Goal: Information Seeking & Learning: Learn about a topic

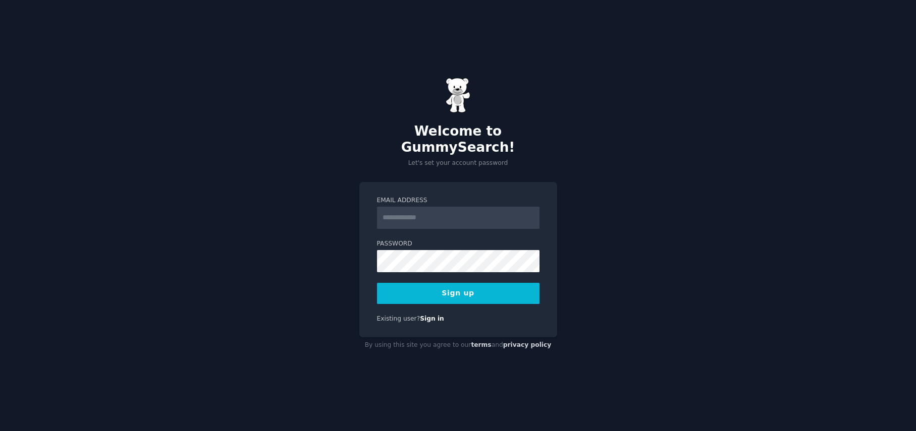
click at [593, 196] on div "Welcome to GummySearch! Let's set your account password Email Address Password …" at bounding box center [458, 215] width 916 height 431
click at [496, 207] on input "Email Address" at bounding box center [458, 218] width 162 height 22
type input "**********"
click at [477, 283] on button "Sign up" at bounding box center [458, 293] width 162 height 21
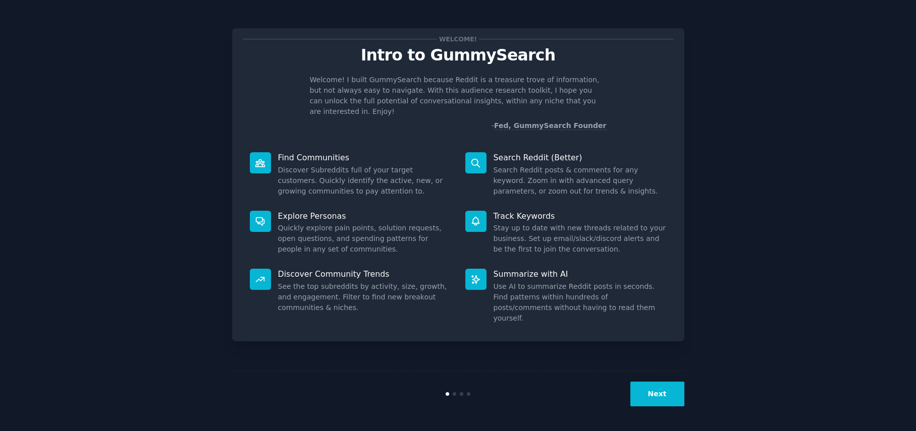
click at [673, 394] on button "Next" at bounding box center [657, 394] width 54 height 25
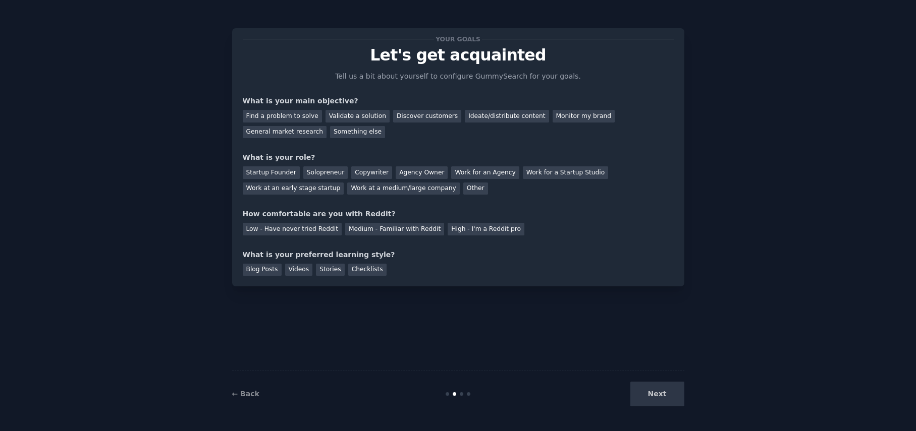
click at [662, 397] on div "Next" at bounding box center [608, 394] width 151 height 25
click at [302, 116] on div "Find a problem to solve" at bounding box center [282, 116] width 79 height 13
click at [483, 116] on div "Ideate/distribute content" at bounding box center [507, 116] width 84 height 13
click at [296, 111] on div "Find a problem to solve" at bounding box center [282, 116] width 79 height 13
click at [275, 173] on div "Startup Founder" at bounding box center [271, 172] width 57 height 13
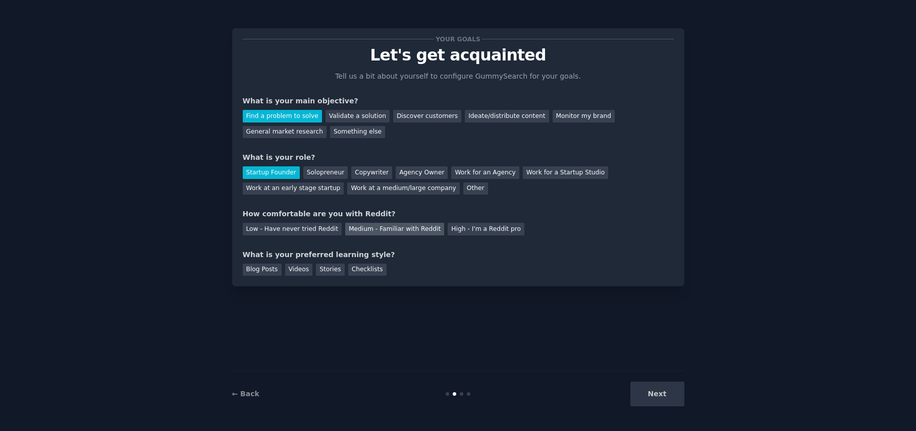
click at [412, 229] on div "Medium - Familiar with Reddit" at bounding box center [394, 229] width 99 height 13
click at [360, 268] on div "Checklists" at bounding box center [367, 270] width 38 height 13
click at [662, 391] on button "Next" at bounding box center [657, 394] width 54 height 25
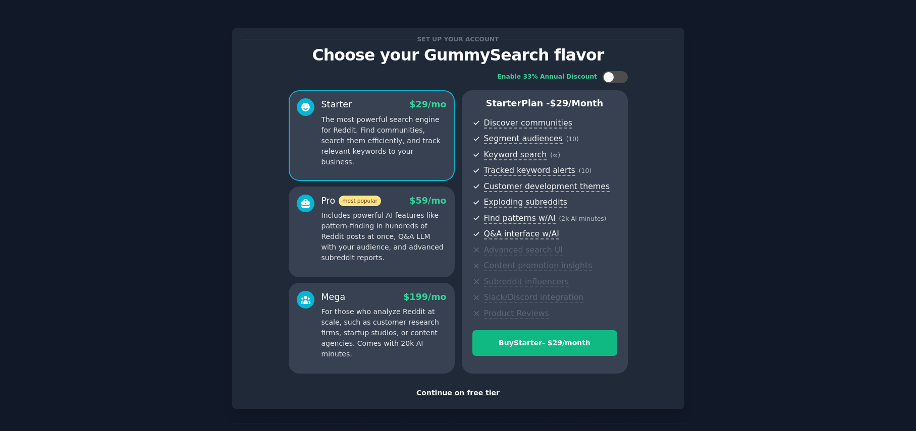
click at [473, 393] on div "Continue on free tier" at bounding box center [458, 393] width 431 height 11
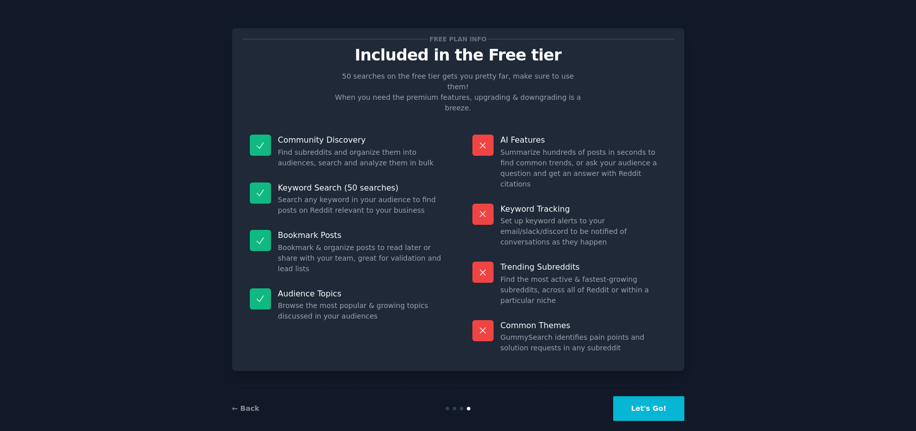
click at [657, 397] on button "Let's Go!" at bounding box center [648, 409] width 71 height 25
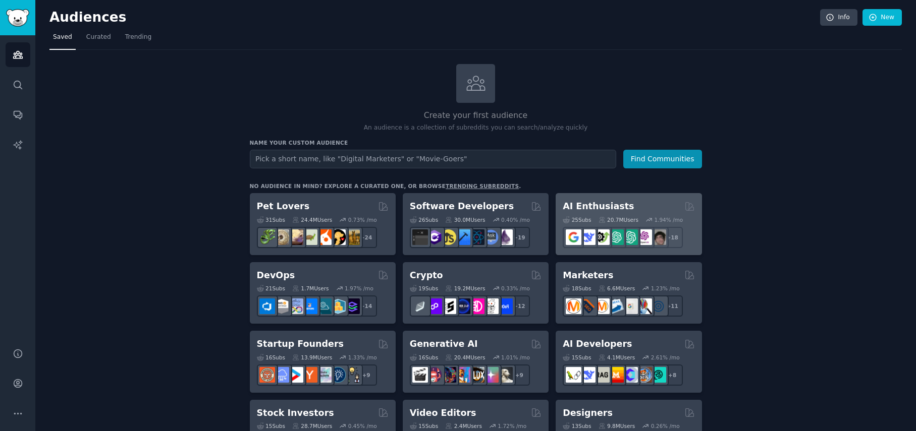
click at [627, 208] on div "AI Enthusiasts" at bounding box center [628, 206] width 132 height 13
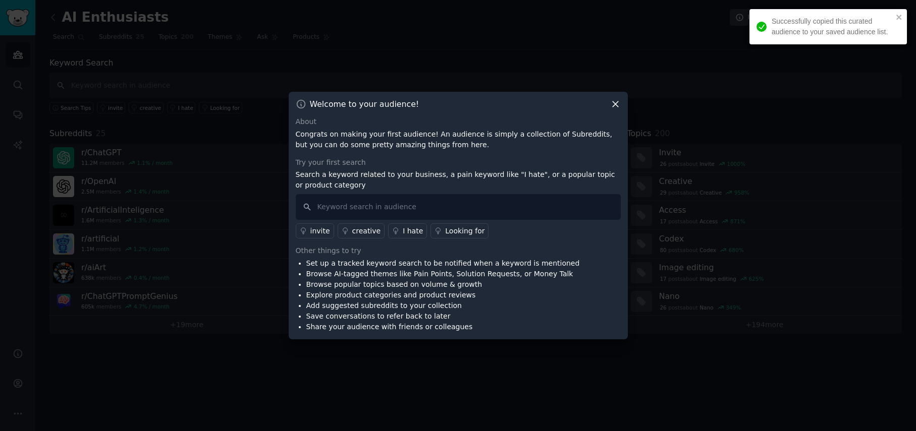
click at [615, 103] on icon at bounding box center [615, 105] width 6 height 6
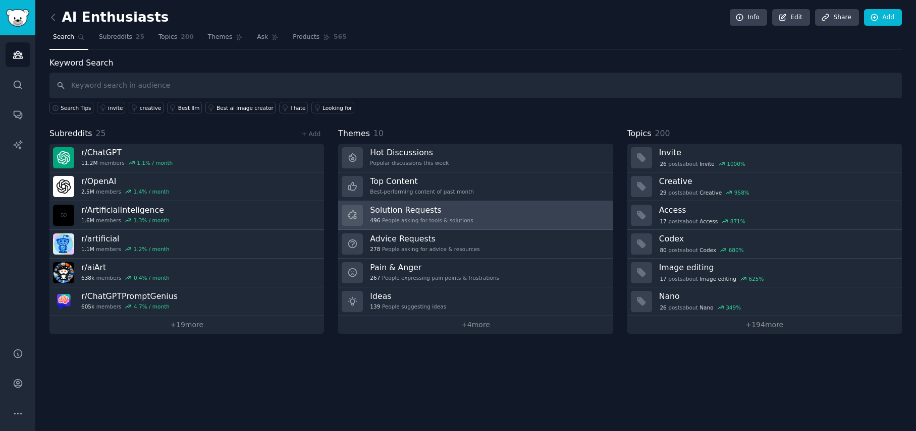
click at [511, 218] on link "Solution Requests 496 People asking for tools & solutions" at bounding box center [475, 215] width 274 height 29
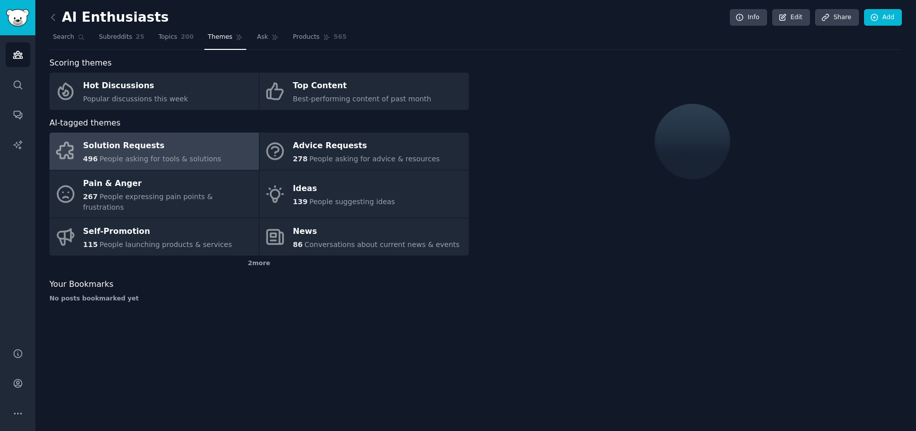
click at [199, 143] on div "Solution Requests" at bounding box center [152, 146] width 138 height 16
click at [123, 146] on div "Solution Requests" at bounding box center [152, 146] width 138 height 16
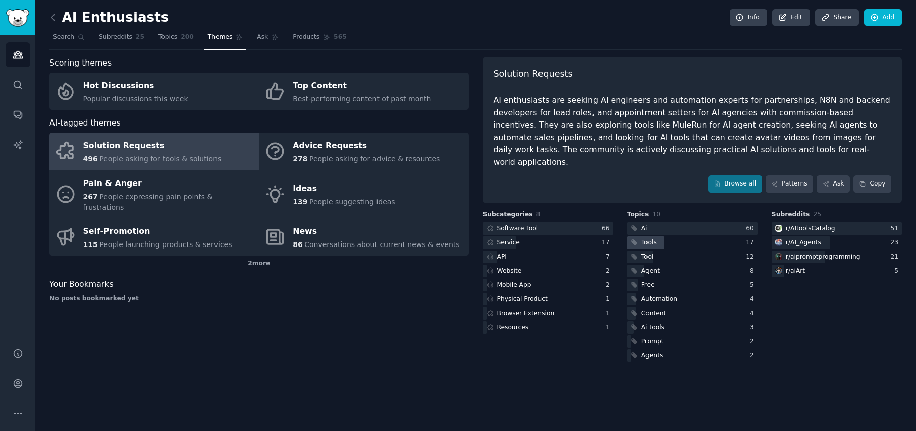
click at [646, 239] on div "Tools" at bounding box center [648, 243] width 15 height 9
